Goal: Find specific page/section: Find specific page/section

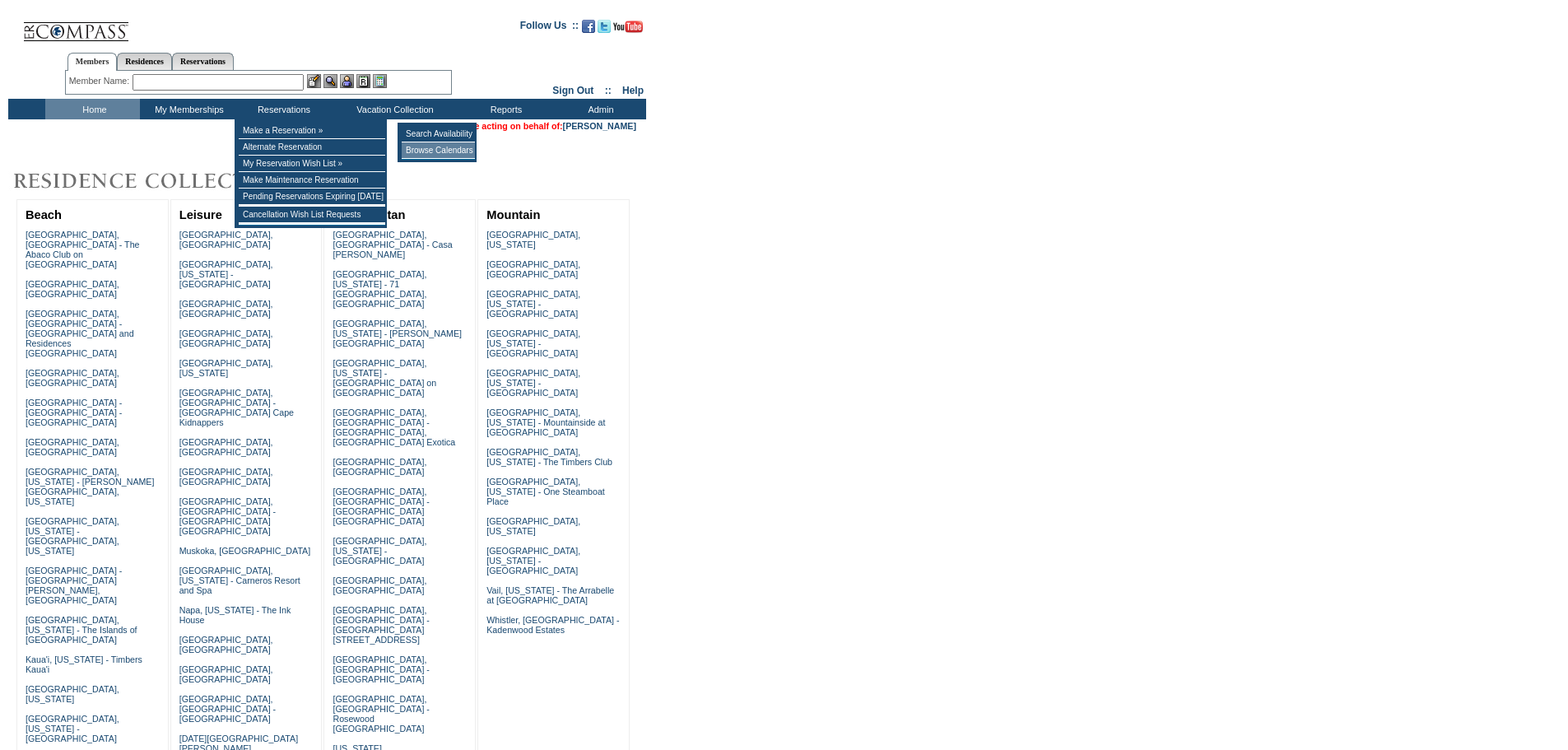
click at [425, 149] on td "Browse Calendars" at bounding box center [438, 151] width 73 height 17
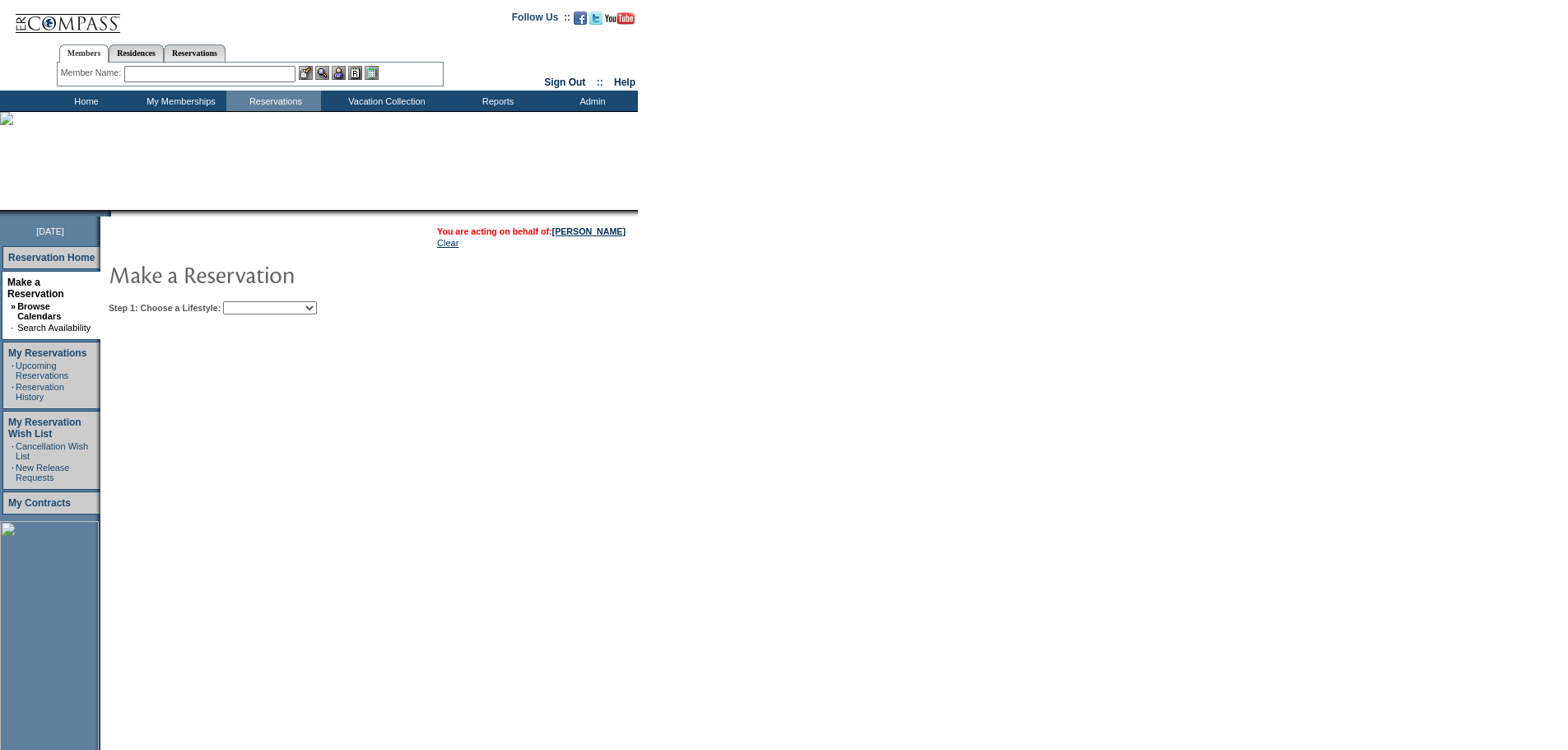
drag, startPoint x: 292, startPoint y: 306, endPoint x: 306, endPoint y: 316, distance: 17.2
click at [292, 307] on select "Beach Leisure Metropolitan Mountain OIAL for Adventure OIAL for Couples OIAL fo…" at bounding box center [269, 308] width 94 height 13
select select "Metropolitan"
click at [251, 303] on select "Beach Leisure Metropolitan Mountain OIAL for Adventure OIAL for Couples OIAL fo…" at bounding box center [269, 308] width 94 height 13
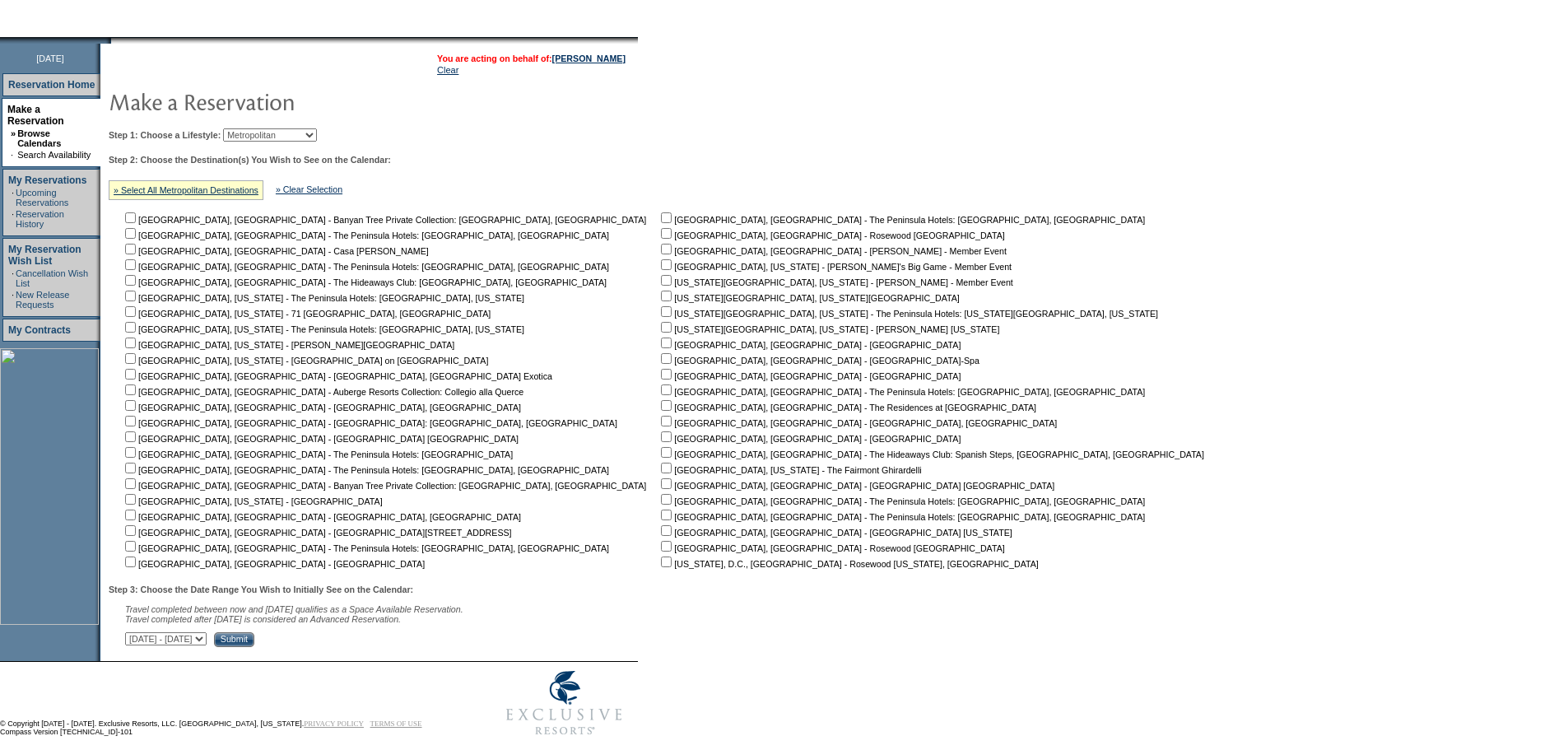
scroll to position [201, 0]
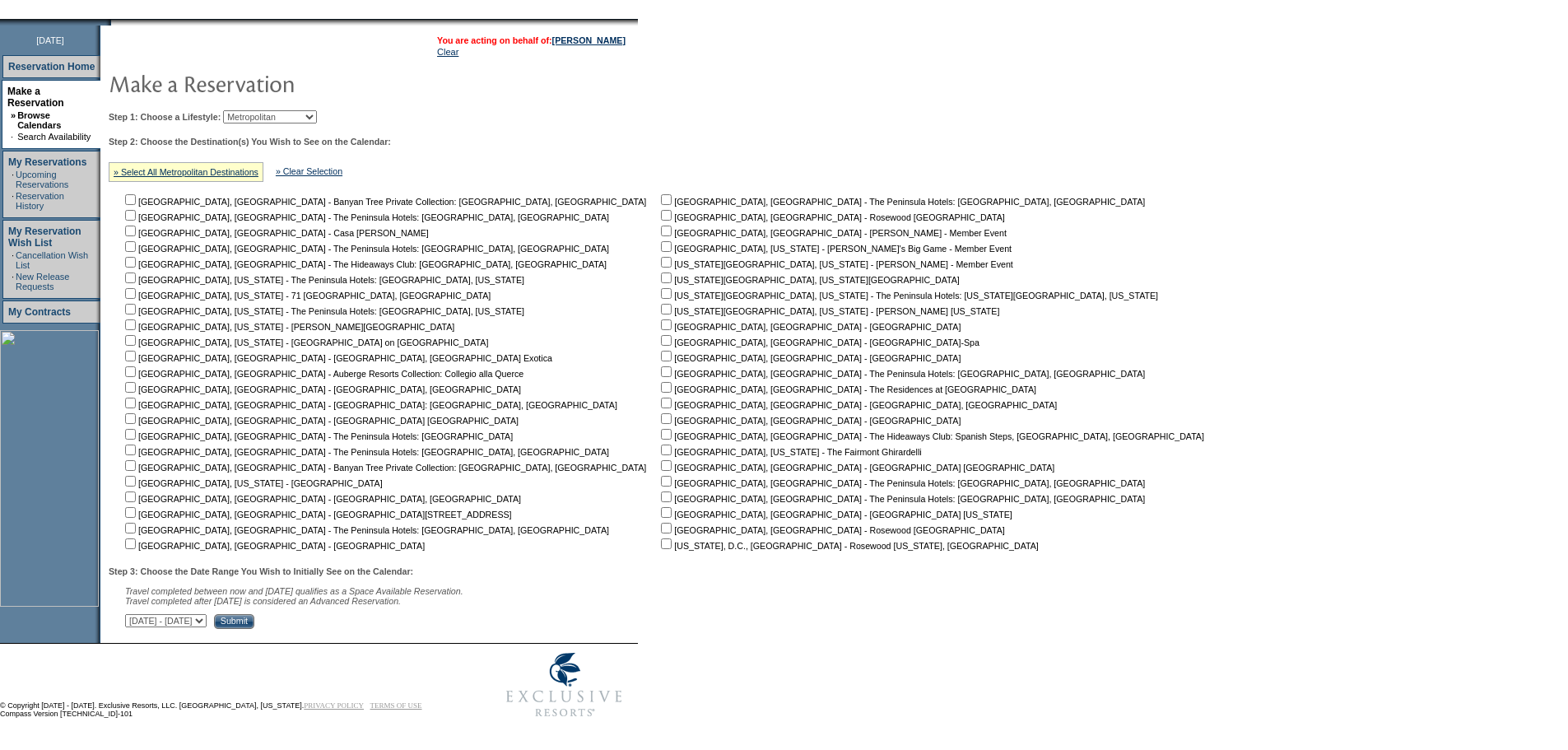
drag, startPoint x: 1054, startPoint y: 293, endPoint x: 1043, endPoint y: 280, distance: 17.0
click at [1054, 293] on form "Follow Us ::" at bounding box center [784, 268] width 1568 height 917
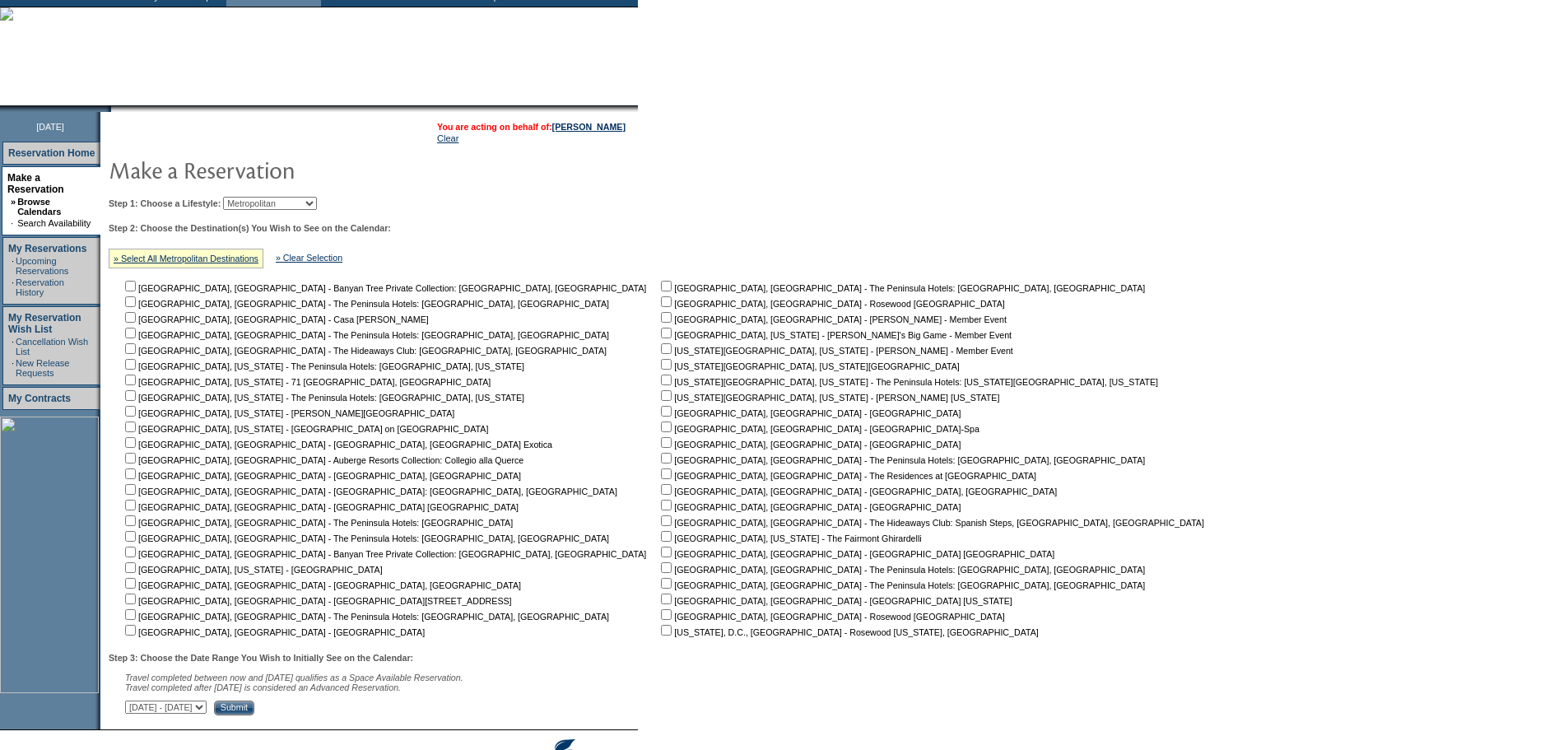
scroll to position [0, 0]
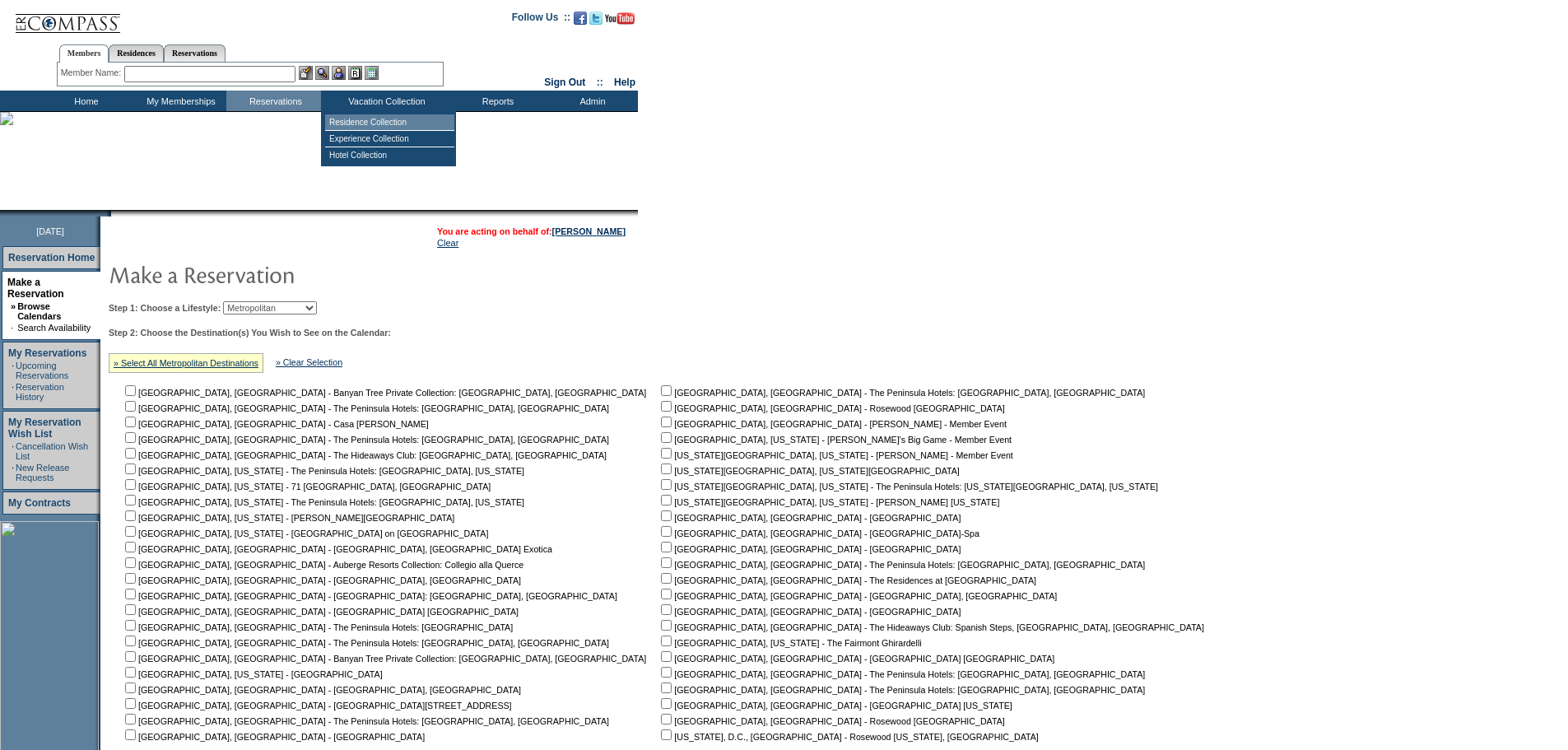
click at [398, 121] on td "Residence Collection" at bounding box center [390, 123] width 129 height 17
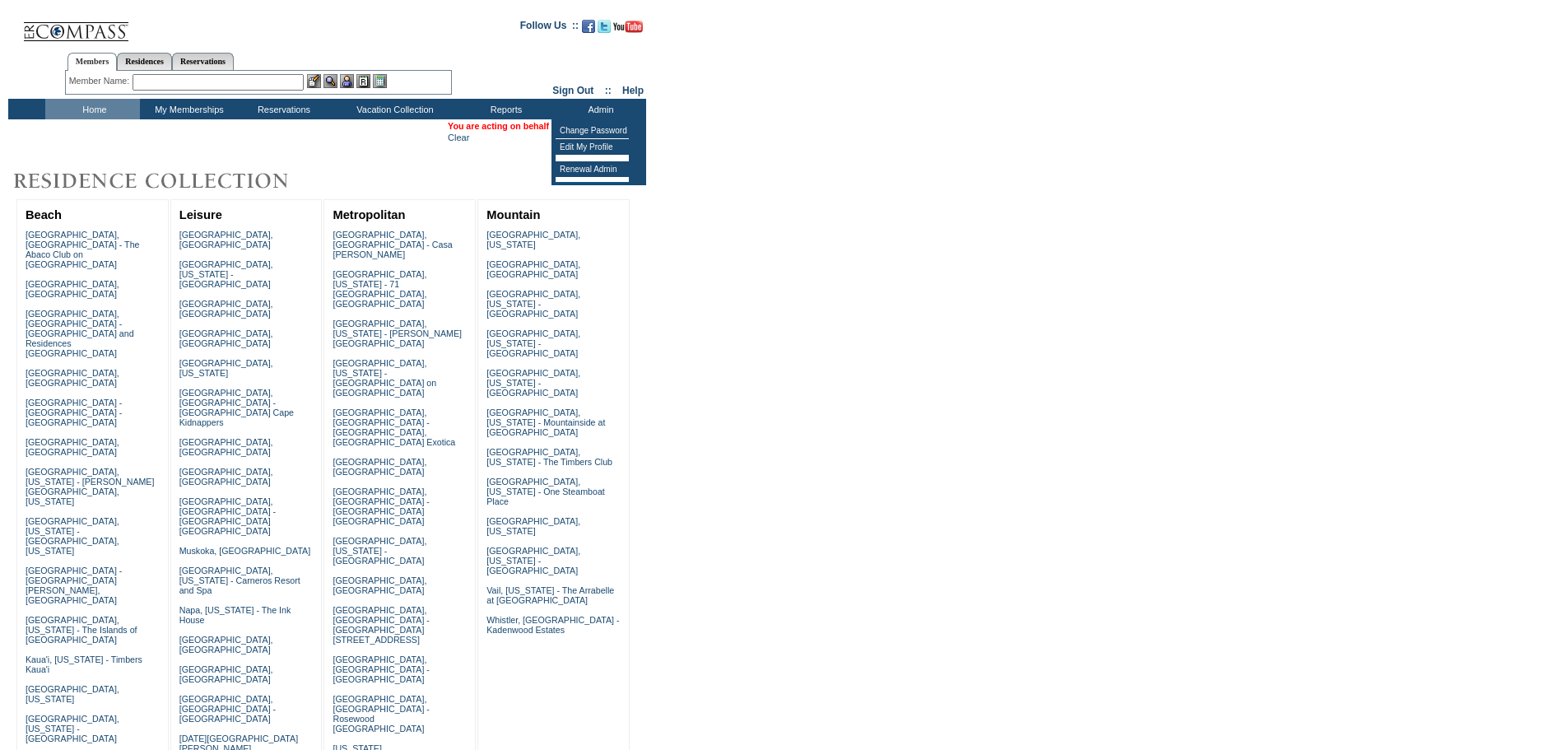
click at [563, 127] on link "[PERSON_NAME]" at bounding box center [599, 126] width 73 height 10
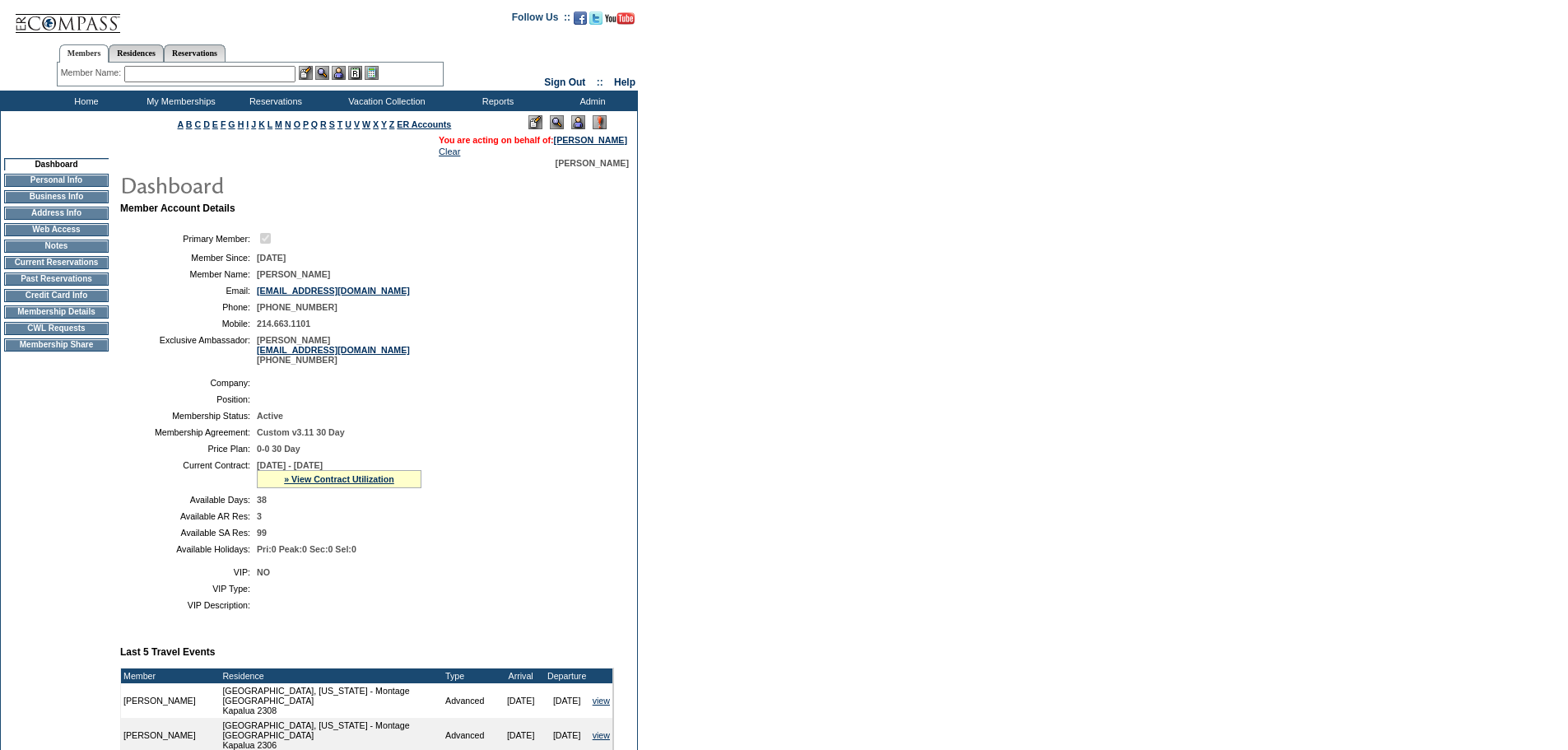
click at [49, 335] on td "CWL Requests" at bounding box center [56, 328] width 104 height 13
